Goal: Find specific page/section: Find specific page/section

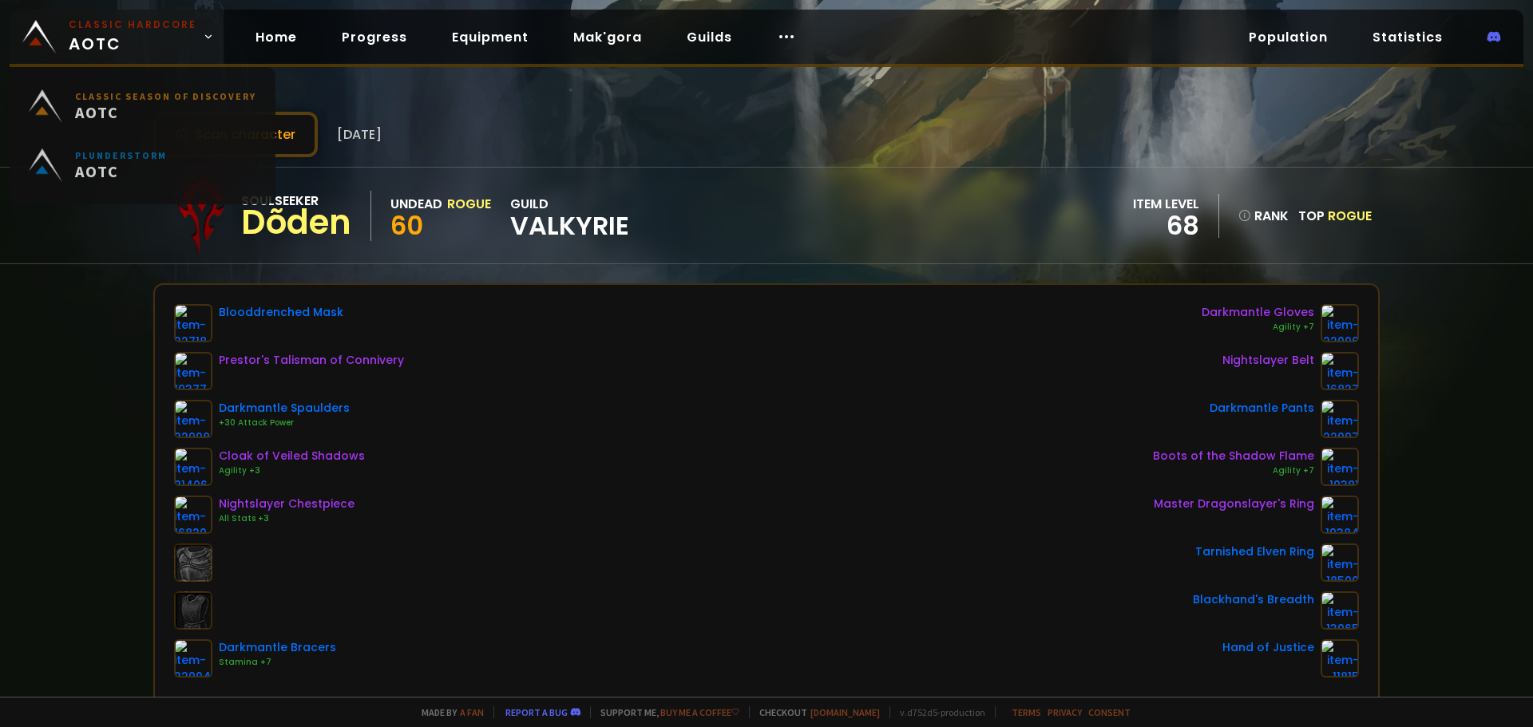
click at [94, 38] on span "Classic Hardcore AOTC" at bounding box center [133, 37] width 128 height 38
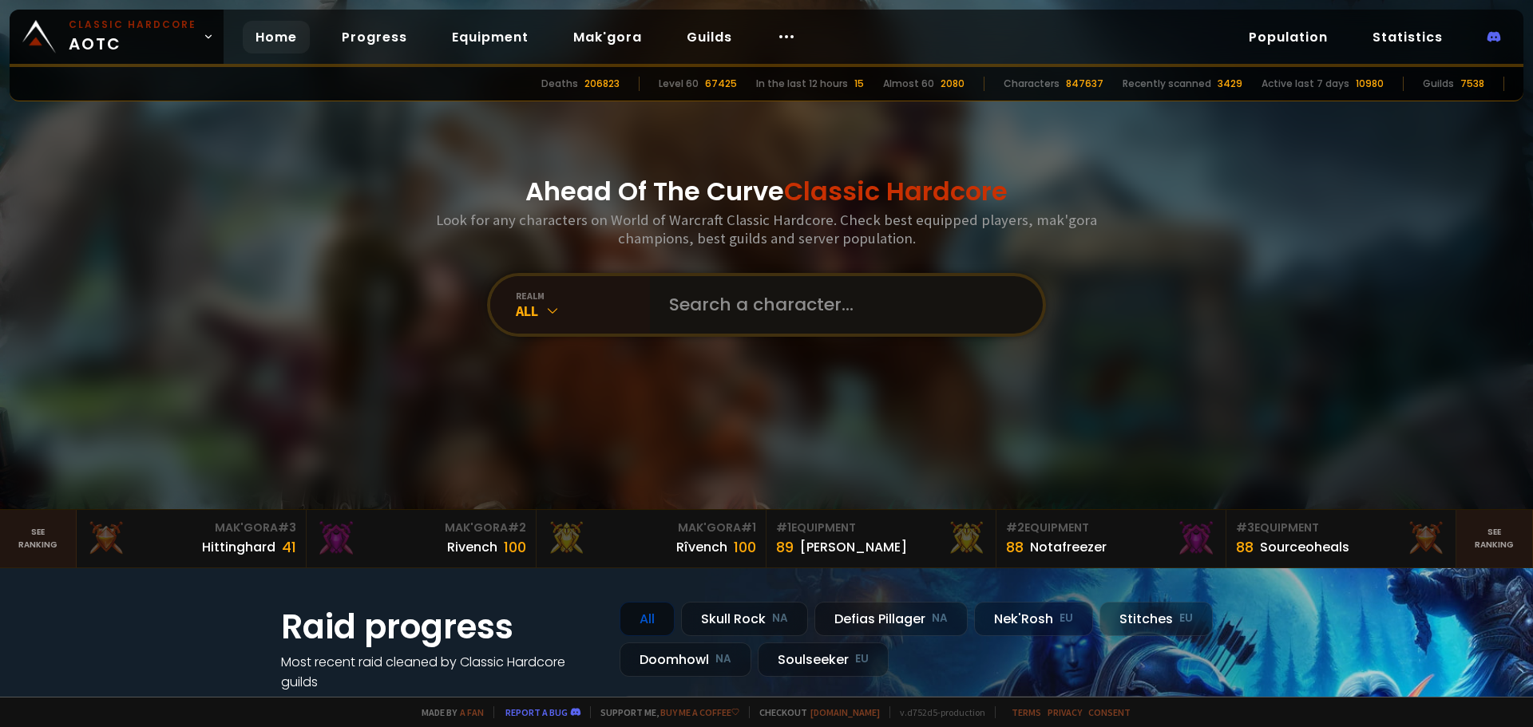
click at [709, 303] on input "text" at bounding box center [841, 304] width 364 height 57
type input "[PERSON_NAME]"
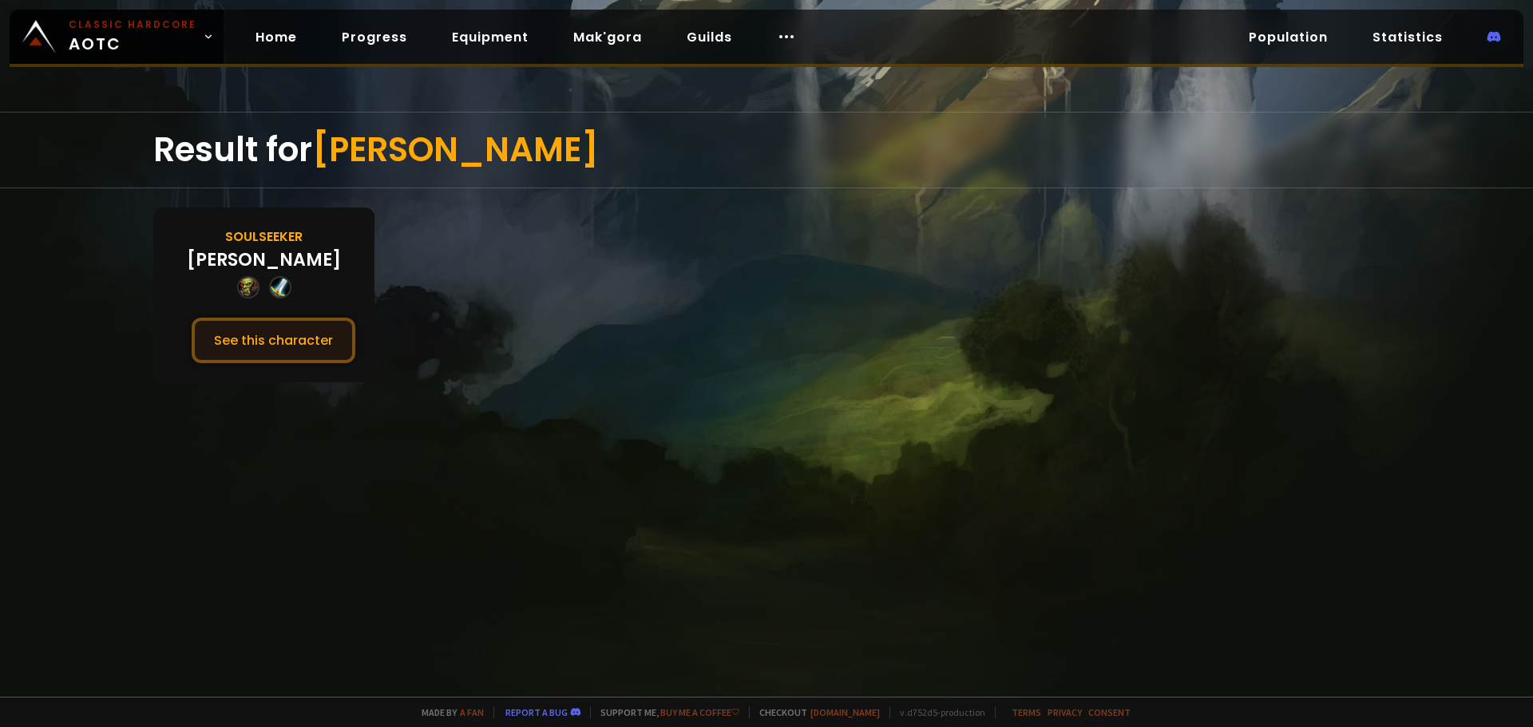
click at [313, 341] on button "See this character" at bounding box center [274, 341] width 164 height 46
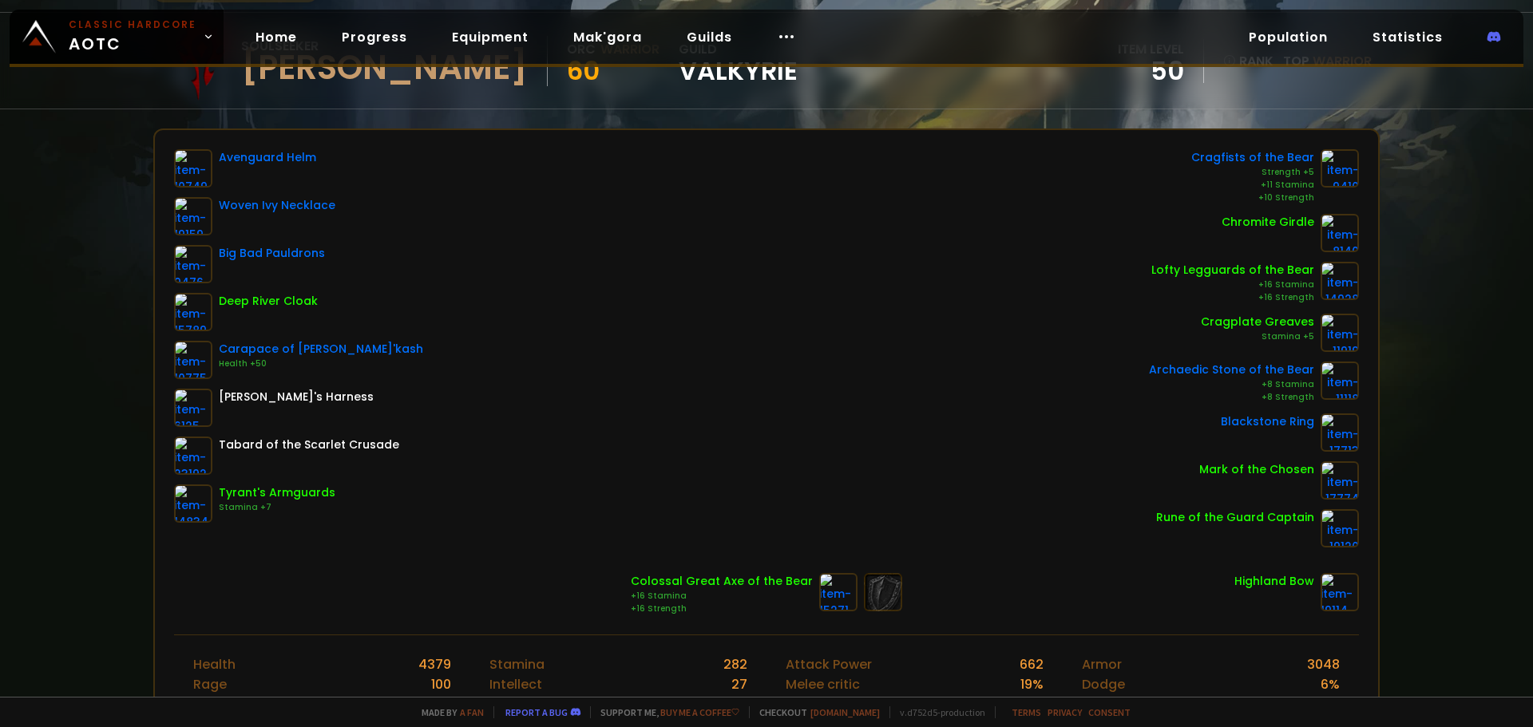
scroll to position [160, 0]
